Goal: Subscribe to service/newsletter

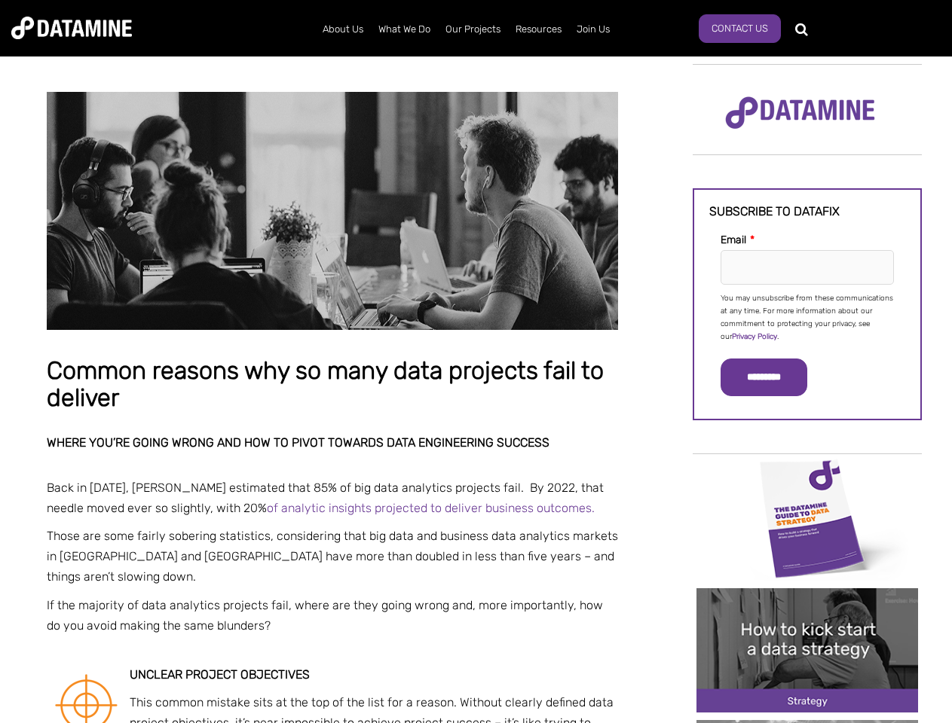
click at [807, 317] on p "You may unsubscribe from these communications at any time. For more information…" at bounding box center [806, 317] width 173 height 51
click at [772, 378] on input "*********" at bounding box center [763, 378] width 87 height 38
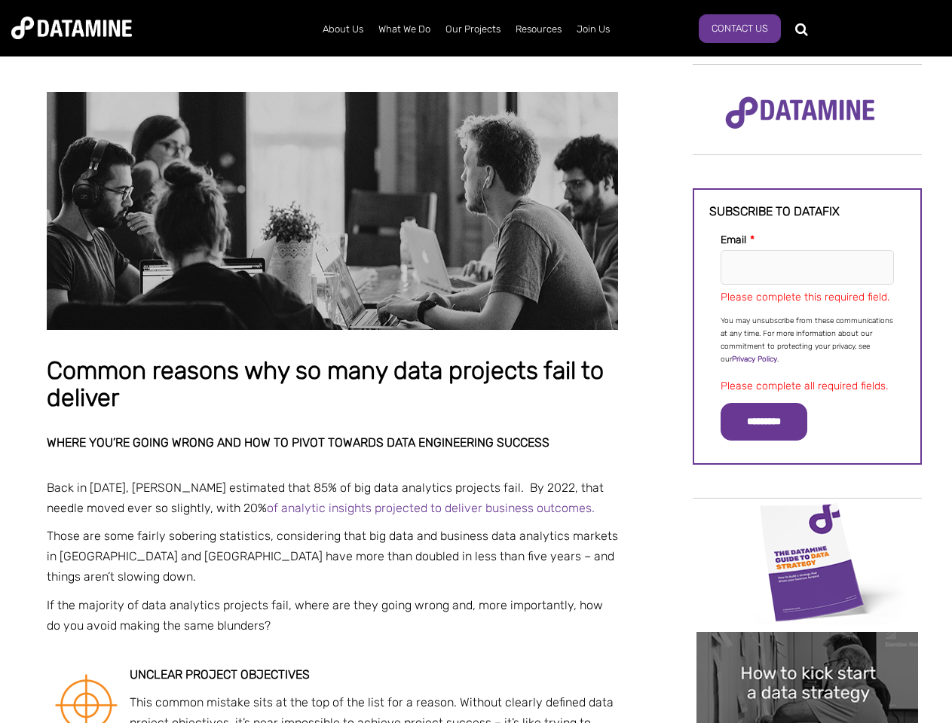
click at [807, 518] on img "Image grid with {{ image_count }} images." at bounding box center [807, 562] width 222 height 124
click at [807, 518] on div "✕" at bounding box center [476, 361] width 952 height 723
click at [807, 650] on div "✕" at bounding box center [476, 361] width 952 height 723
click at [807, 650] on img "Image grid with {{ image_count }} images." at bounding box center [807, 694] width 222 height 124
click at [807, 722] on div "✕" at bounding box center [476, 361] width 952 height 723
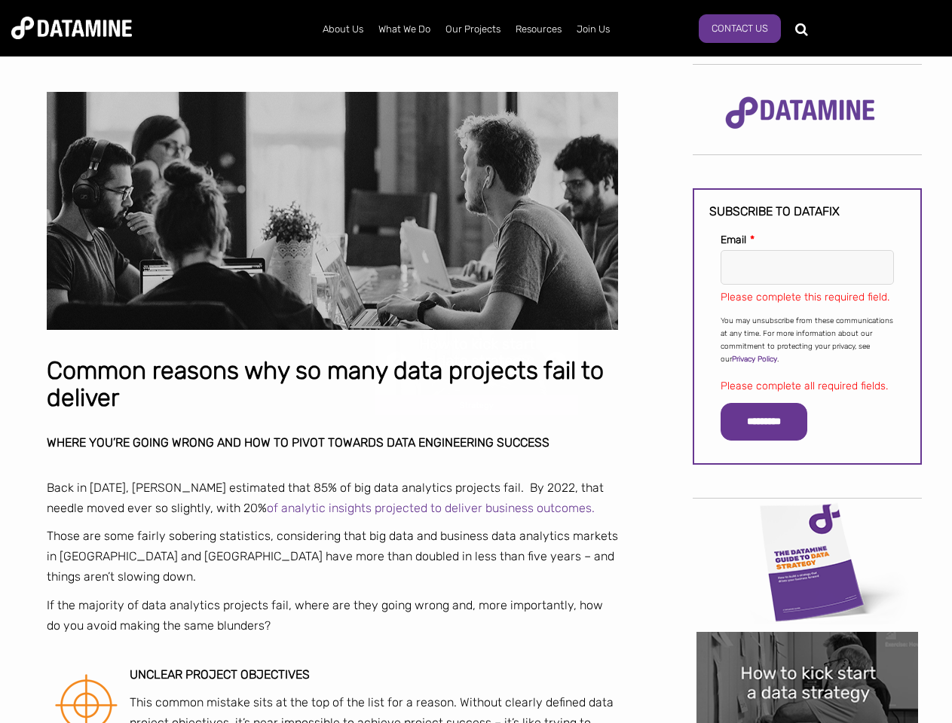
click at [807, 722] on div "✕" at bounding box center [476, 361] width 952 height 723
